Goal: Task Accomplishment & Management: Manage account settings

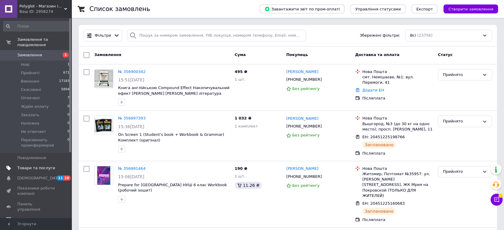
click at [46, 165] on span "Товари та послуги" at bounding box center [36, 167] width 38 height 5
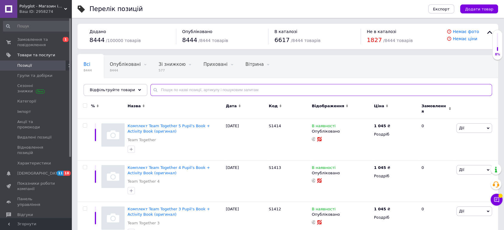
click at [169, 90] on input "text" at bounding box center [321, 90] width 342 height 12
paste input "BG1733"
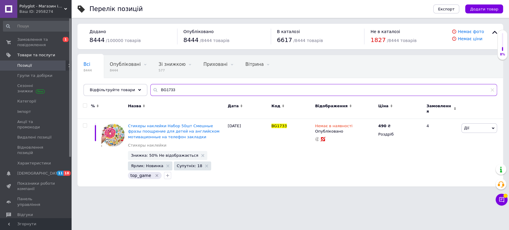
type input "BG1733"
click at [175, 193] on html "Polyglot - Магазин іноземної літератури Ваш ID: 2958274 Сайт Polyglot - Магазин…" at bounding box center [254, 96] width 509 height 193
click at [43, 67] on span "Позиції" at bounding box center [36, 65] width 38 height 5
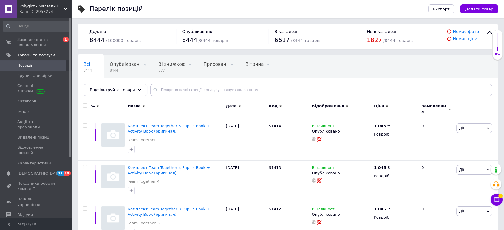
click at [160, 6] on div "Перелік позицій" at bounding box center [252, 9] width 327 height 18
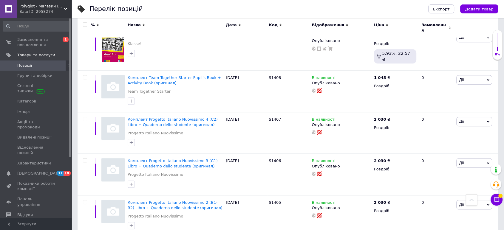
scroll to position [430, 0]
click at [180, 8] on div "Перелік позицій" at bounding box center [252, 9] width 327 height 18
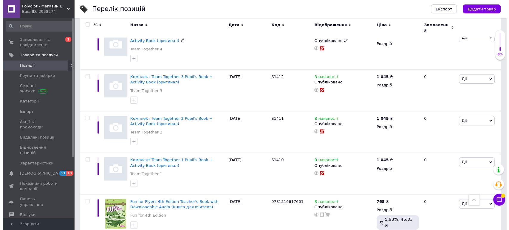
scroll to position [0, 0]
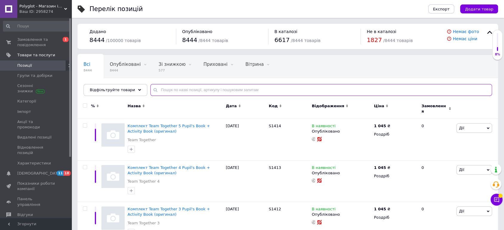
click at [186, 90] on input "text" at bounding box center [321, 90] width 342 height 12
paste input "9781107620698"
type input "9781107620698"
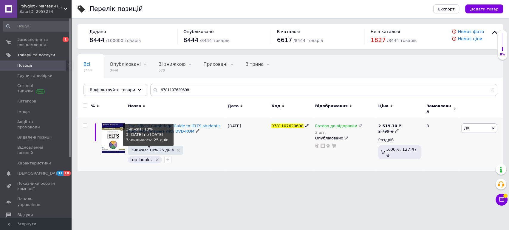
click at [150, 148] on span "Знижка: 10% 25 днів" at bounding box center [152, 150] width 43 height 4
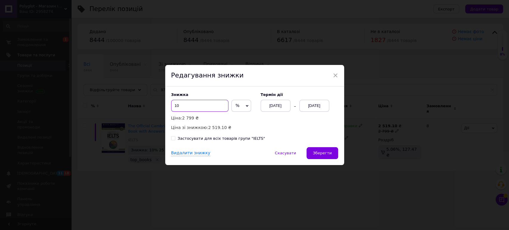
click at [191, 106] on input "10" at bounding box center [199, 106] width 57 height 12
type input "5"
click at [312, 150] on button "Зберегти" at bounding box center [321, 153] width 31 height 12
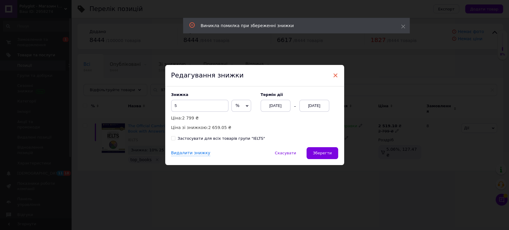
click at [333, 76] on span "×" at bounding box center [335, 75] width 5 height 10
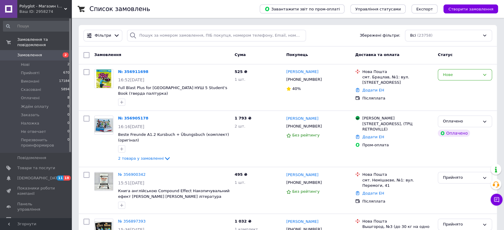
click at [171, 7] on div "Список замовлень" at bounding box center [168, 9] width 158 height 18
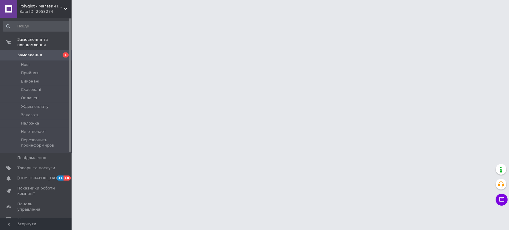
click at [181, 9] on div at bounding box center [254, 7] width 509 height 15
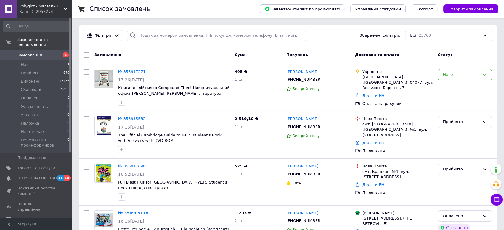
click at [181, 9] on div "Список замовлень" at bounding box center [168, 9] width 158 height 18
click at [50, 52] on span "Замовлення" at bounding box center [36, 54] width 38 height 5
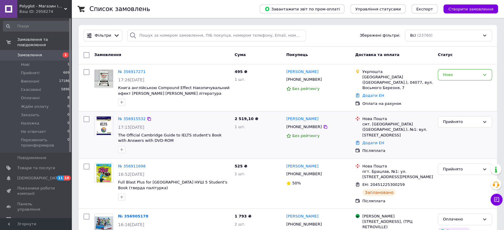
click at [460, 142] on div "Прийнято" at bounding box center [464, 135] width 59 height 42
click at [458, 76] on div "Нове" at bounding box center [461, 75] width 37 height 6
click at [459, 88] on li "Прийнято" at bounding box center [465, 87] width 54 height 11
click at [176, 7] on div "Список замовлень" at bounding box center [168, 9] width 158 height 18
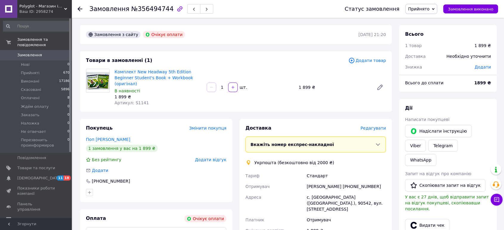
click at [221, 7] on div "Замовлення №356494744" at bounding box center [210, 9] width 243 height 18
click at [429, 10] on span "Прийнято" at bounding box center [418, 9] width 21 height 5
click at [426, 31] on li "Скасовано" at bounding box center [438, 29] width 67 height 9
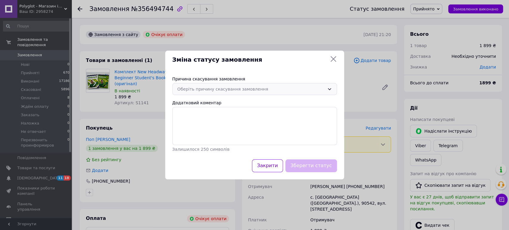
click at [214, 88] on div "Оберіть причину скасування замовлення" at bounding box center [250, 89] width 147 height 7
click at [210, 134] on li "На прохання покупця" at bounding box center [255, 135] width 164 height 11
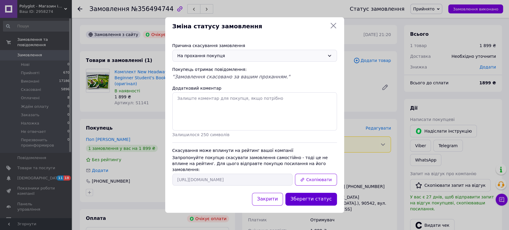
click at [311, 196] on button "Зберегти статус" at bounding box center [311, 199] width 52 height 13
